Goal: Obtain resource: Download file/media

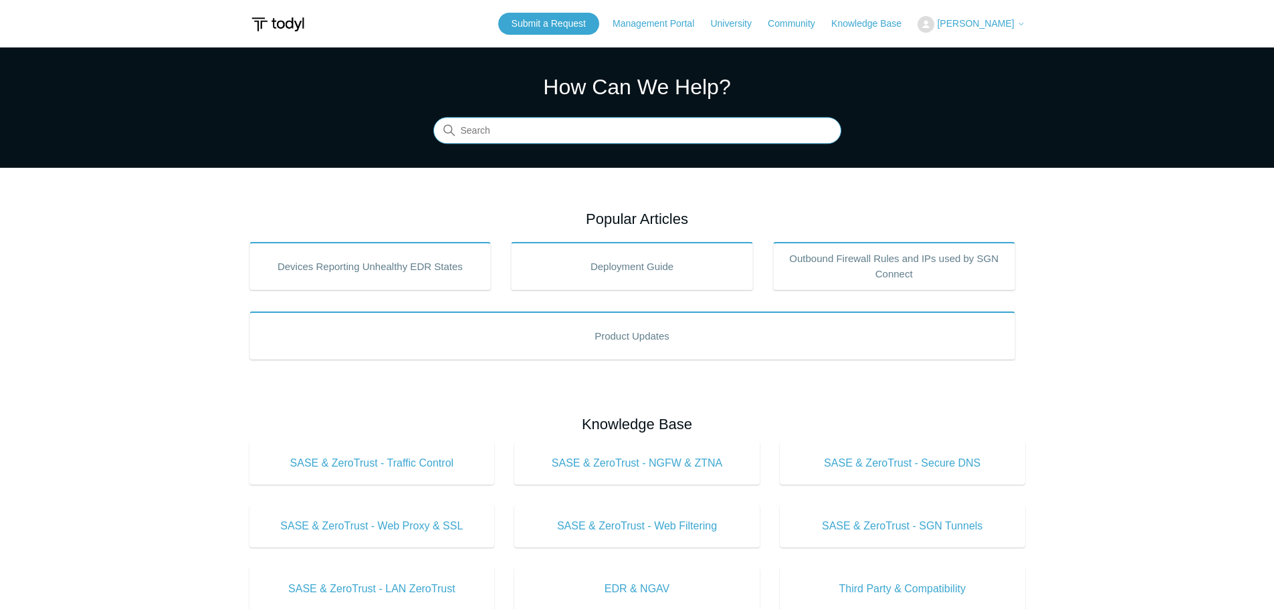
click at [584, 124] on input "Search" at bounding box center [637, 131] width 408 height 27
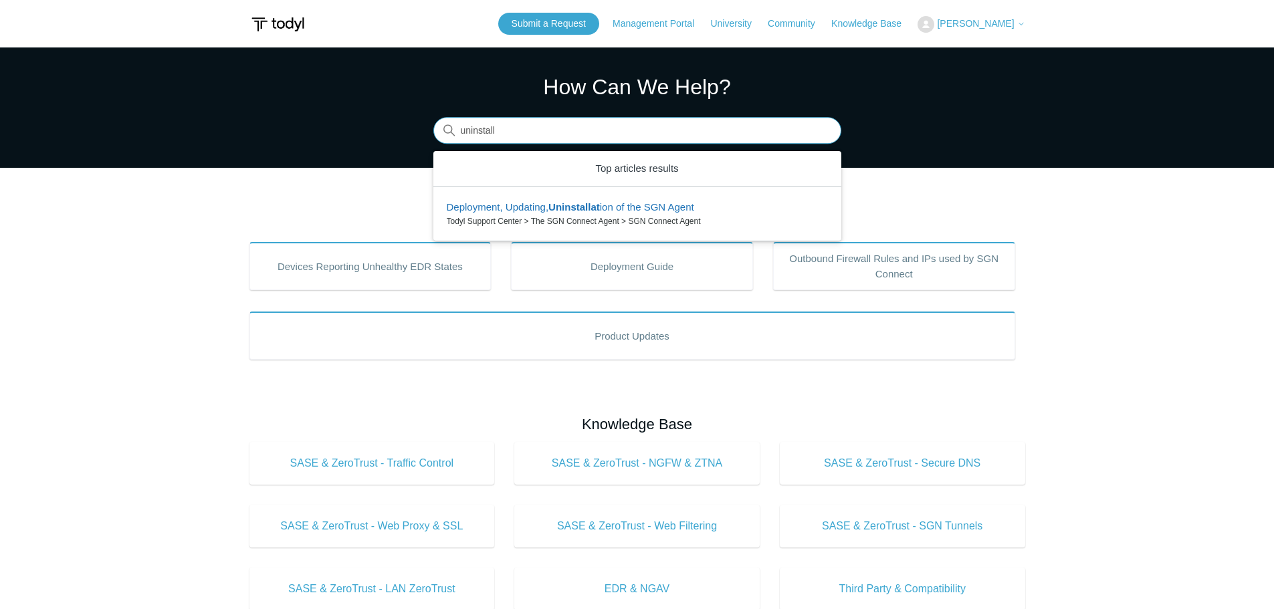
type input "uninstall"
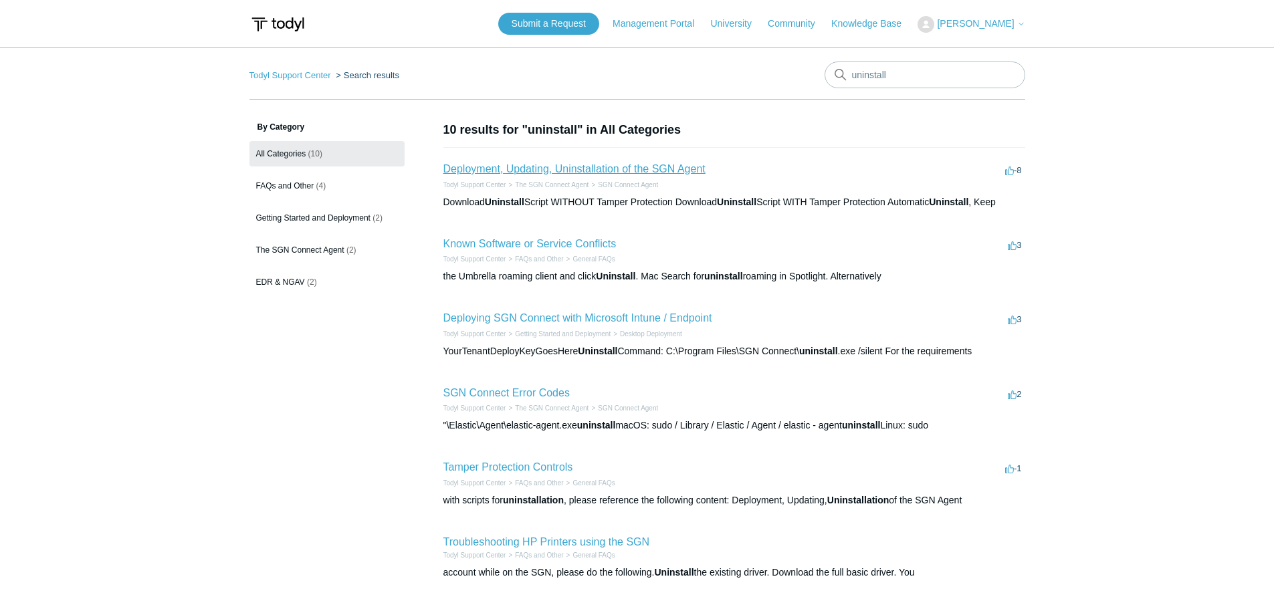
click at [598, 170] on link "Deployment, Updating, Uninstallation of the SGN Agent" at bounding box center [574, 168] width 262 height 11
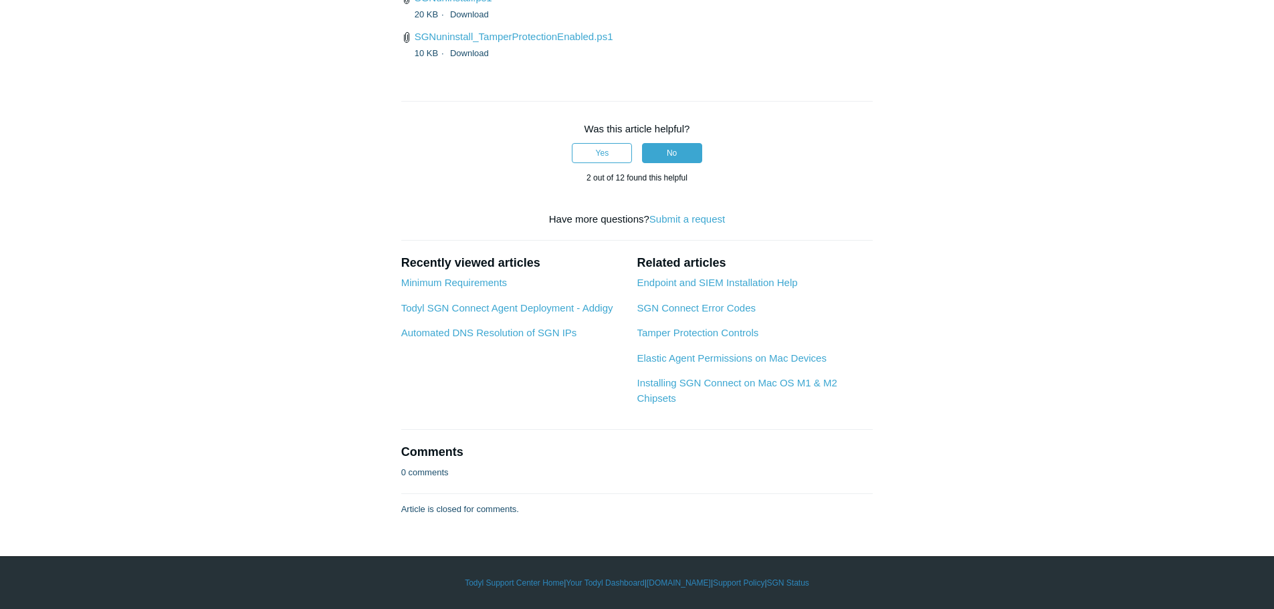
scroll to position [3629, 0]
click at [526, 42] on link "SGNuninstall_TamperProtectionEnabled.ps1" at bounding box center [514, 36] width 199 height 11
